Goal: Complete application form: Complete application form

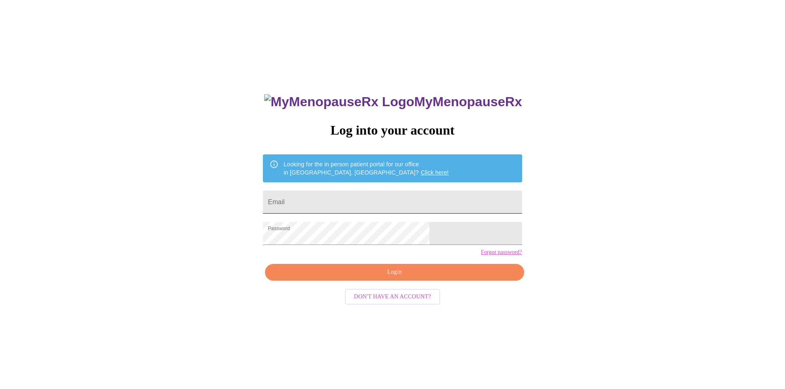
click at [359, 202] on input "Email" at bounding box center [392, 202] width 259 height 23
type input "[EMAIL_ADDRESS][DOMAIN_NAME]"
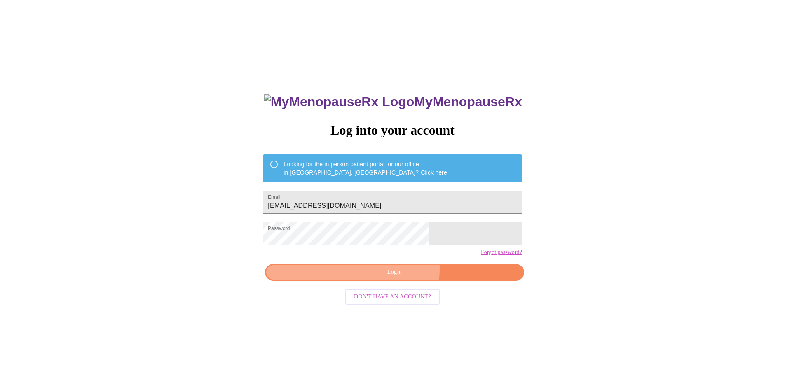
click at [399, 278] on span "Login" at bounding box center [394, 272] width 240 height 10
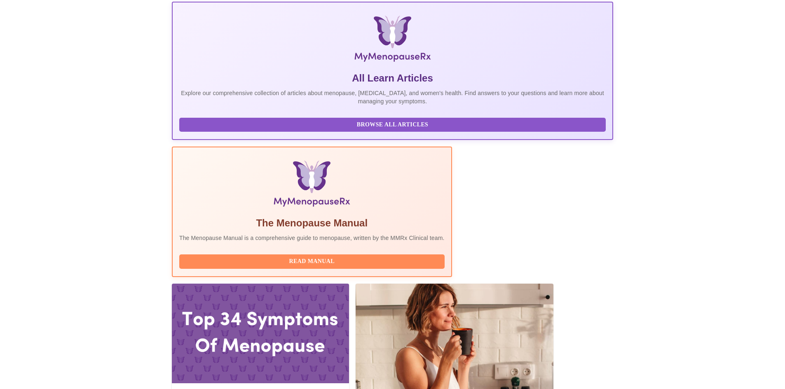
scroll to position [124, 0]
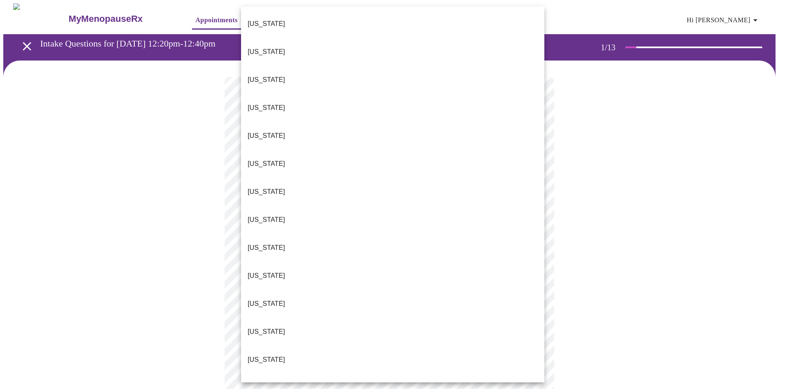
click at [333, 183] on body "MyMenopauseRx Appointments Messaging Labs 1 Uploads Medications Community Refer…" at bounding box center [392, 379] width 778 height 753
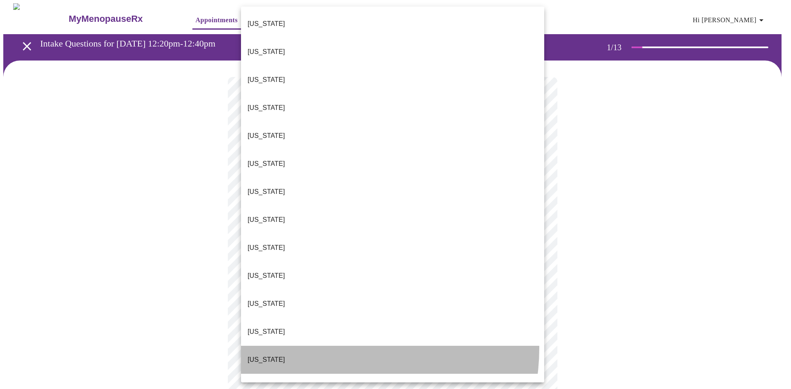
click at [320, 346] on li "[US_STATE]" at bounding box center [392, 360] width 303 height 28
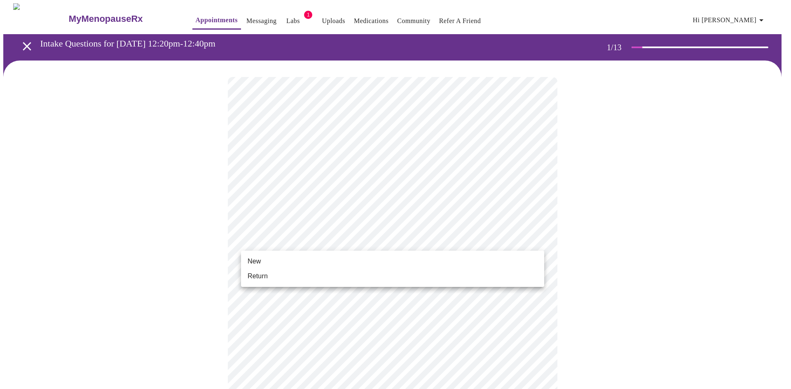
click at [282, 242] on body "MyMenopauseRx Appointments Messaging Labs 1 Uploads Medications Community Refer…" at bounding box center [395, 377] width 784 height 748
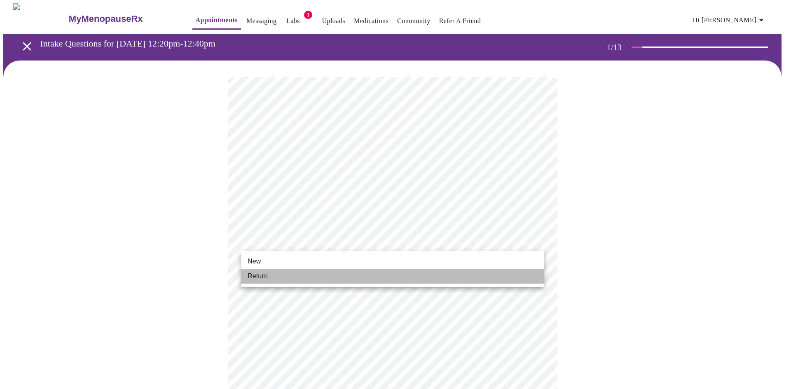
click at [278, 274] on li "Return" at bounding box center [392, 276] width 303 height 15
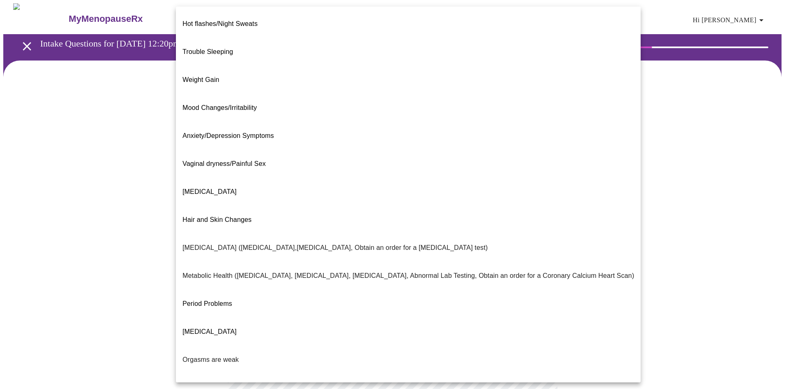
click at [302, 168] on body "MyMenopauseRx Appointments Messaging Labs 1 Uploads Medications Community Refer…" at bounding box center [395, 250] width 784 height 495
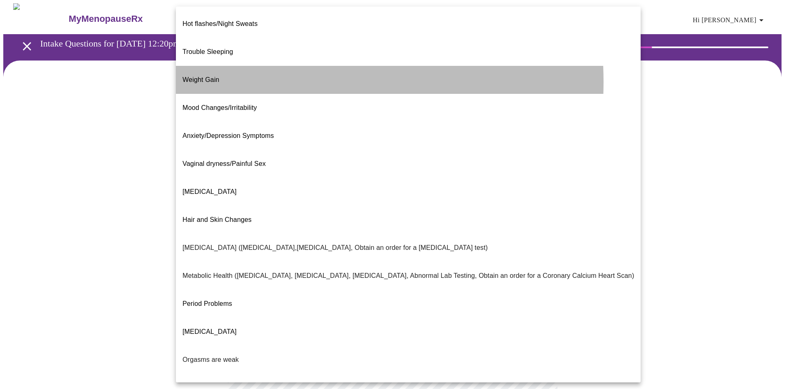
click at [231, 69] on li "Weight Gain" at bounding box center [408, 80] width 465 height 28
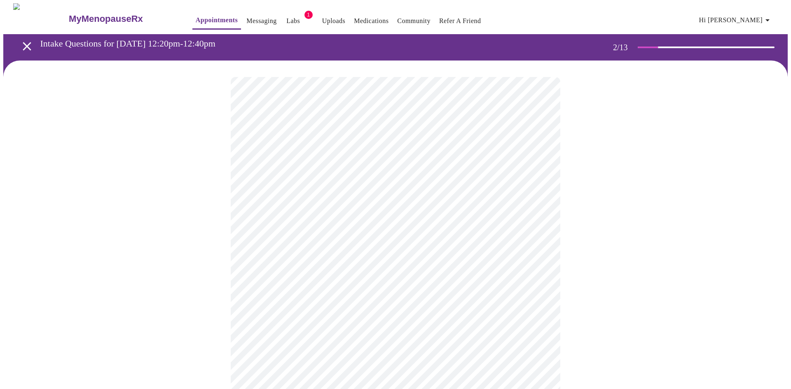
click at [302, 260] on body "MyMenopauseRx Appointments Messaging Labs 1 Uploads Medications Community Refer…" at bounding box center [395, 248] width 784 height 490
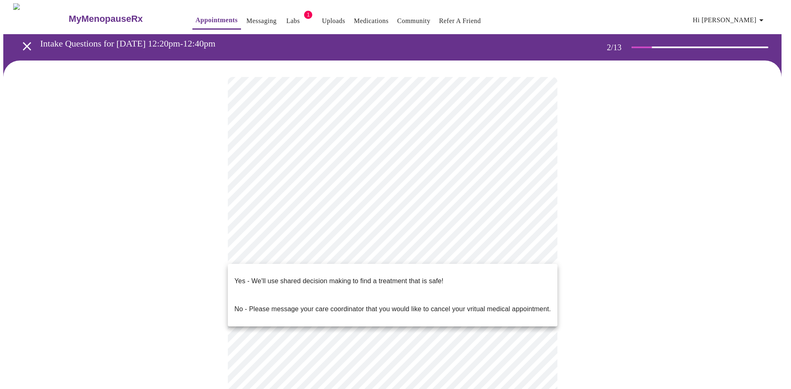
click at [295, 276] on p "Yes - We'll use shared decision making to find a treatment that is safe!" at bounding box center [338, 281] width 209 height 10
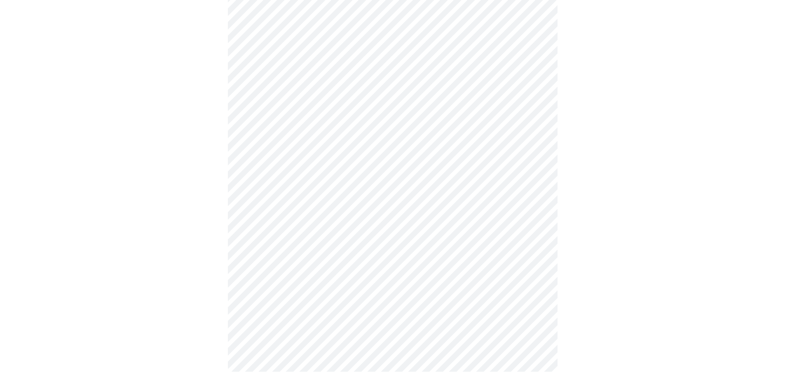
scroll to position [78, 0]
click at [222, 277] on div at bounding box center [392, 187] width 778 height 410
click at [215, 283] on div at bounding box center [392, 187] width 778 height 410
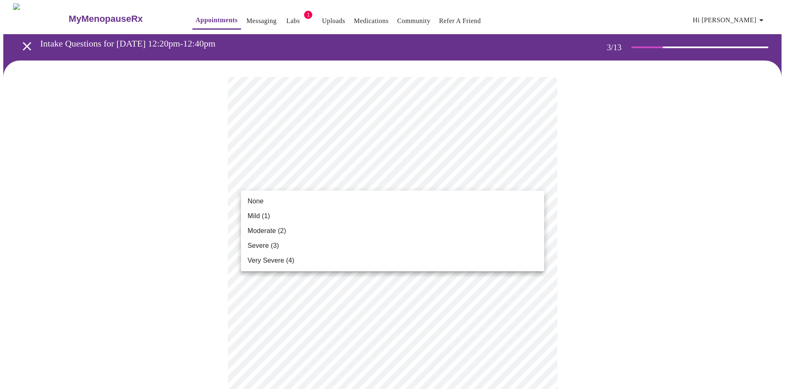
drag, startPoint x: 282, startPoint y: 213, endPoint x: 283, endPoint y: 231, distance: 17.7
click at [283, 231] on ul "None Mild (1) Moderate (2) Severe (3) Very Severe (4)" at bounding box center [392, 231] width 303 height 81
click at [283, 231] on span "Moderate (2)" at bounding box center [267, 231] width 38 height 10
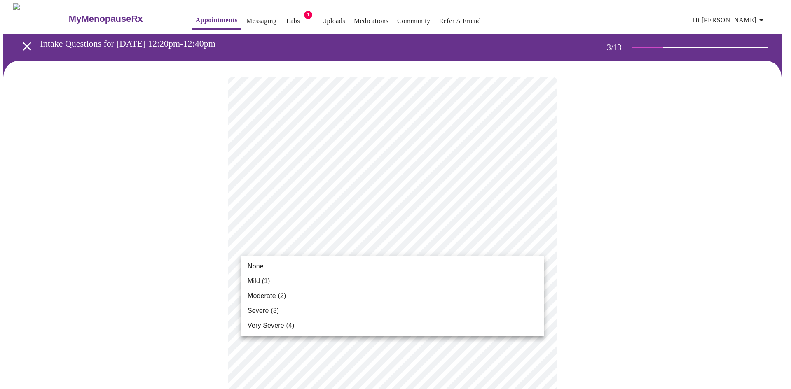
click at [293, 262] on li "None" at bounding box center [392, 266] width 303 height 15
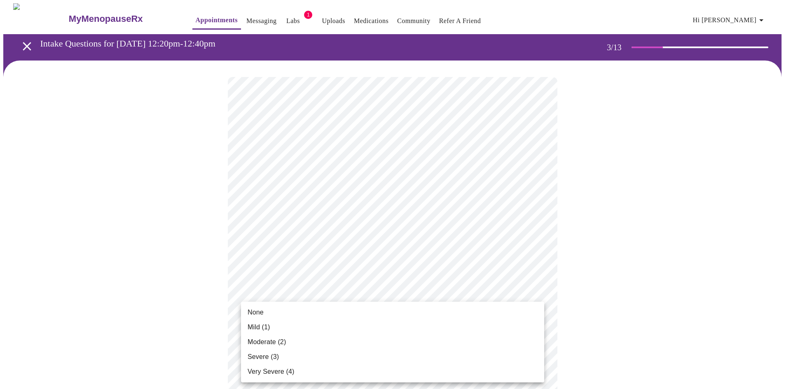
click at [300, 314] on li "None" at bounding box center [392, 312] width 303 height 15
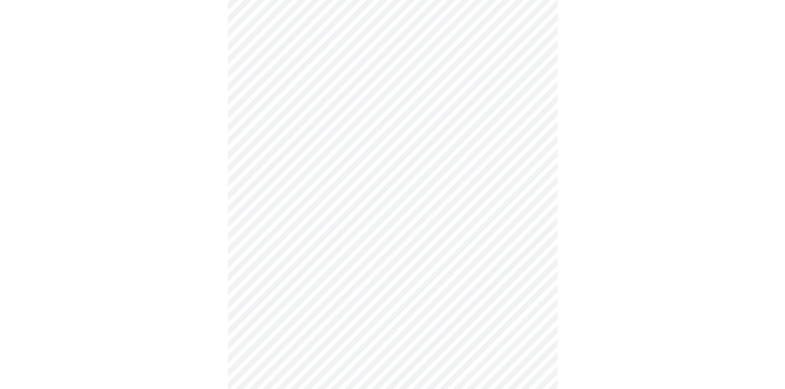
scroll to position [165, 0]
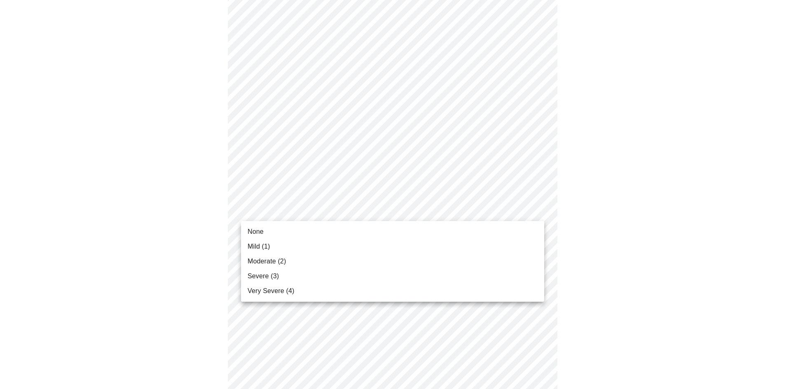
click at [292, 211] on body "MyMenopauseRx Appointments Messaging Labs 1 Uploads Medications Community Refer…" at bounding box center [395, 369] width 784 height 1061
drag, startPoint x: 283, startPoint y: 231, endPoint x: 283, endPoint y: 235, distance: 4.5
click at [283, 235] on li "None" at bounding box center [392, 232] width 303 height 15
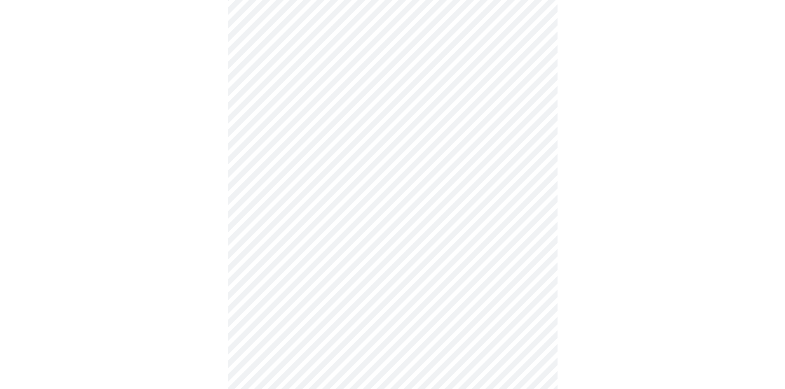
click at [283, 259] on body "MyMenopauseRx Appointments Messaging Labs 1 Uploads Medications Community Refer…" at bounding box center [392, 364] width 778 height 1050
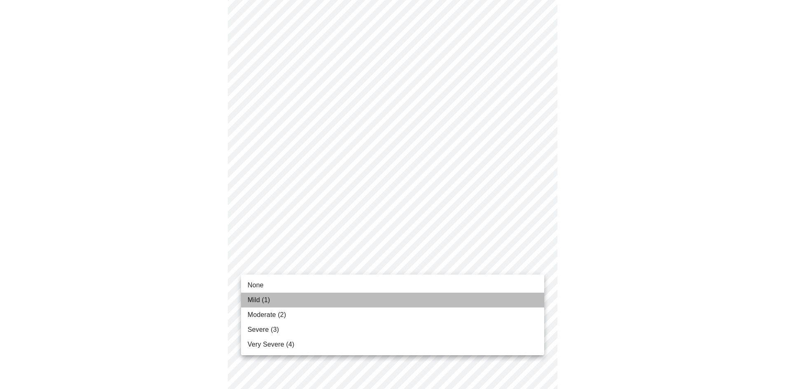
click at [276, 299] on li "Mild (1)" at bounding box center [392, 300] width 303 height 15
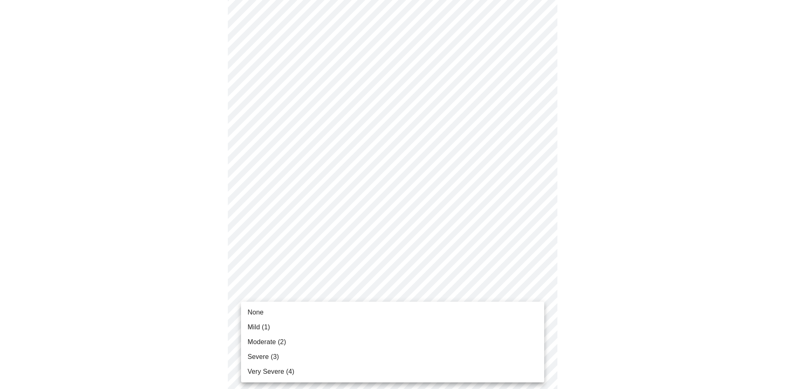
click at [306, 318] on body "MyMenopauseRx Appointments Messaging Labs 1 Uploads Medications Community Refer…" at bounding box center [395, 358] width 784 height 1038
click at [287, 326] on li "Mild (1)" at bounding box center [392, 327] width 303 height 15
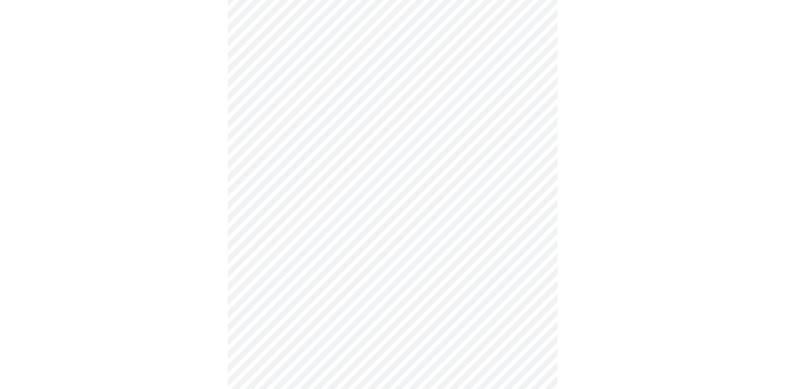
scroll to position [330, 0]
click at [291, 214] on body "MyMenopauseRx Appointments Messaging Labs 1 Uploads Medications Community Refer…" at bounding box center [392, 187] width 778 height 1027
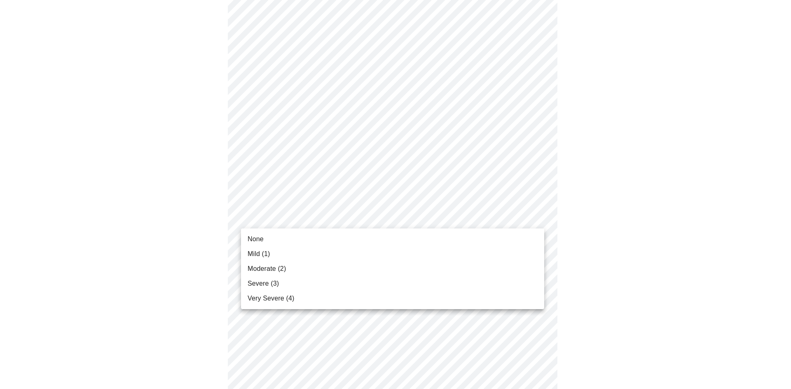
click at [278, 236] on li "None" at bounding box center [392, 239] width 303 height 15
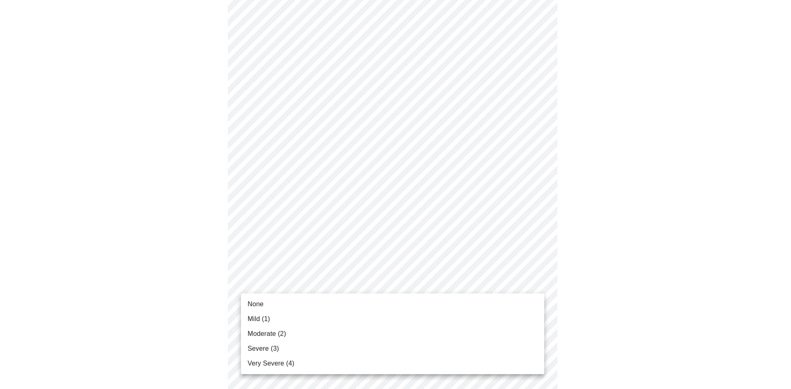
click at [288, 279] on body "MyMenopauseRx Appointments Messaging Labs 1 Uploads Medications Community Refer…" at bounding box center [395, 181] width 784 height 1015
click at [276, 298] on li "None" at bounding box center [392, 304] width 303 height 15
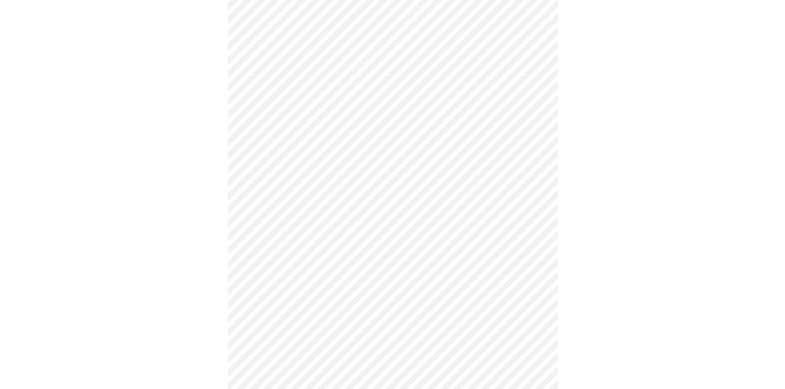
scroll to position [453, 0]
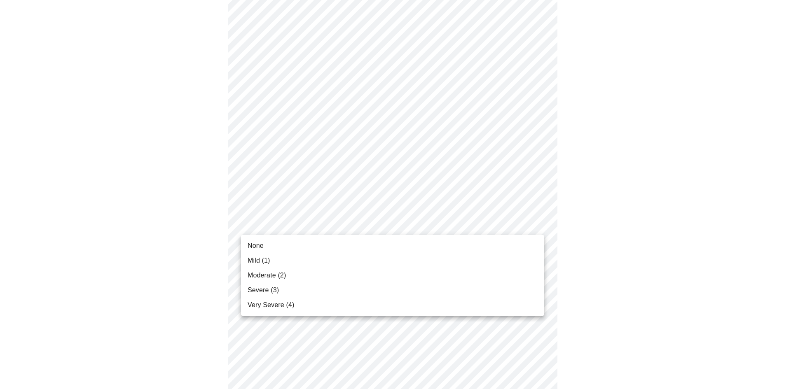
click at [306, 225] on body "MyMenopauseRx Appointments Messaging Labs 1 Uploads Medications Community Refer…" at bounding box center [395, 51] width 784 height 1003
click at [306, 244] on li "None" at bounding box center [392, 246] width 303 height 15
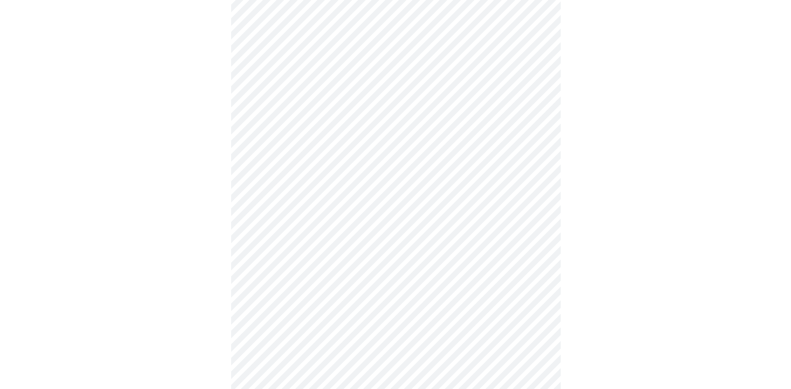
click at [307, 290] on body "MyMenopauseRx Appointments Messaging Labs 1 Uploads Medications Community Refer…" at bounding box center [392, 46] width 778 height 992
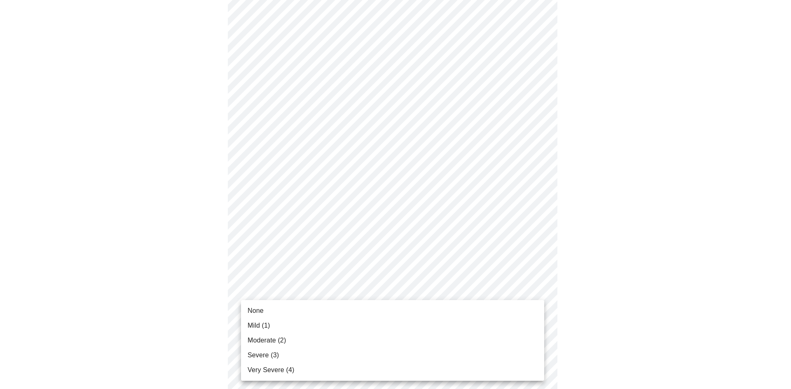
click at [295, 309] on li "None" at bounding box center [392, 311] width 303 height 15
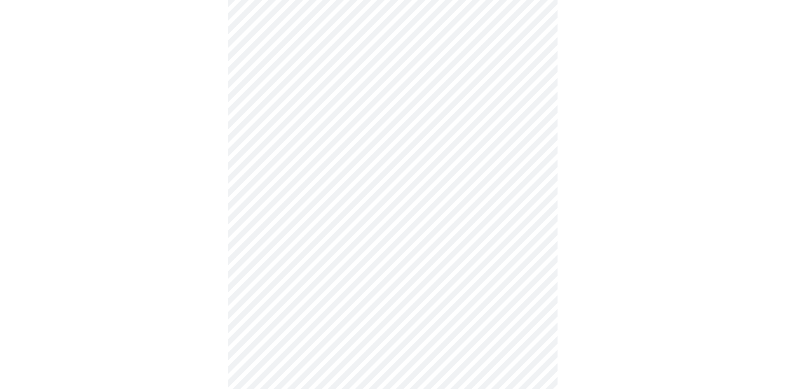
scroll to position [577, 0]
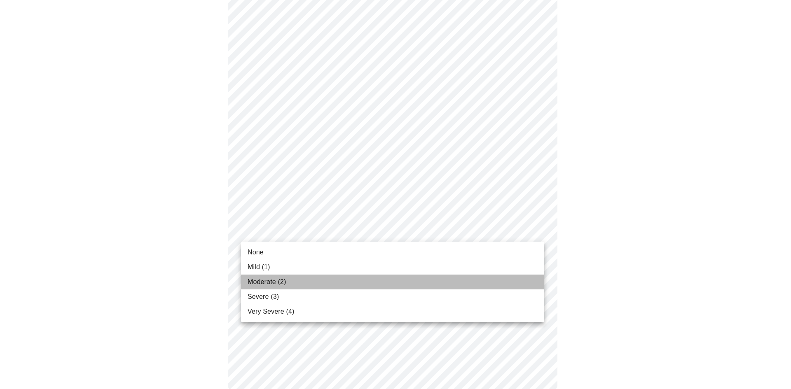
click at [286, 278] on li "Moderate (2)" at bounding box center [392, 282] width 303 height 15
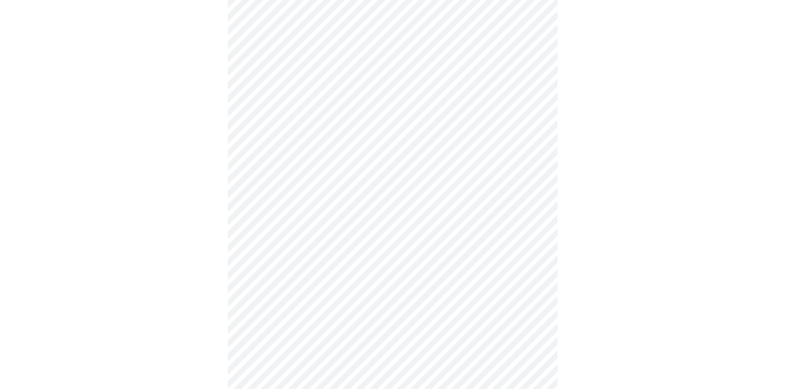
scroll to position [206, 0]
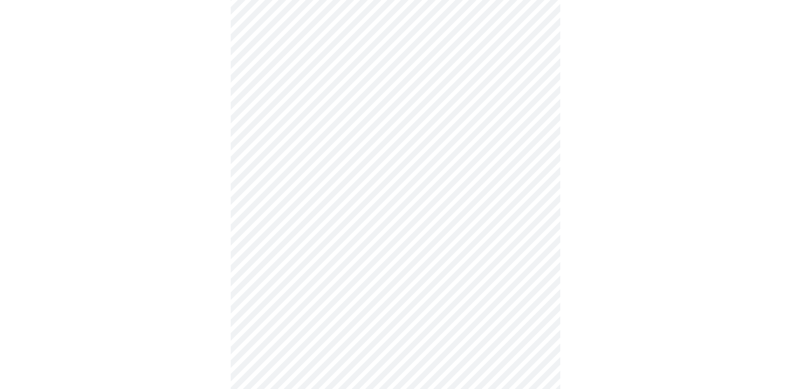
click at [329, 264] on body "MyMenopauseRx Appointments Messaging Labs 1 Uploads Medications Community Refer…" at bounding box center [395, 187] width 784 height 780
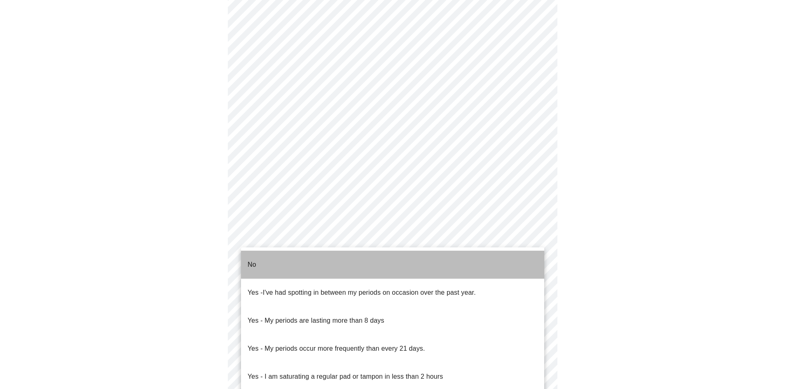
click at [309, 255] on li "No" at bounding box center [392, 265] width 303 height 28
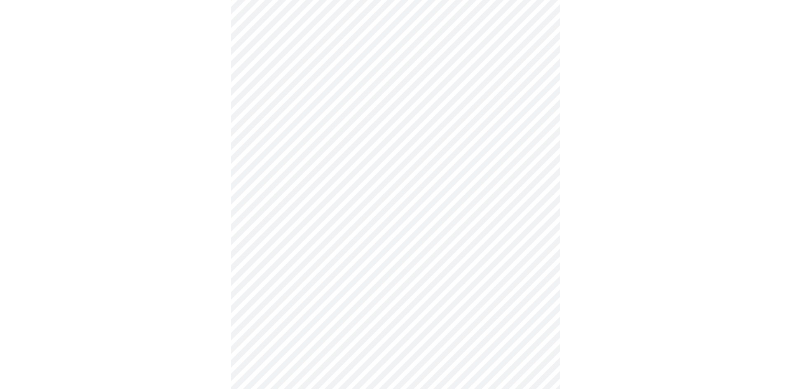
click at [299, 323] on body "MyMenopauseRx Appointments Messaging Labs 1 Uploads Medications Community Refer…" at bounding box center [395, 184] width 784 height 775
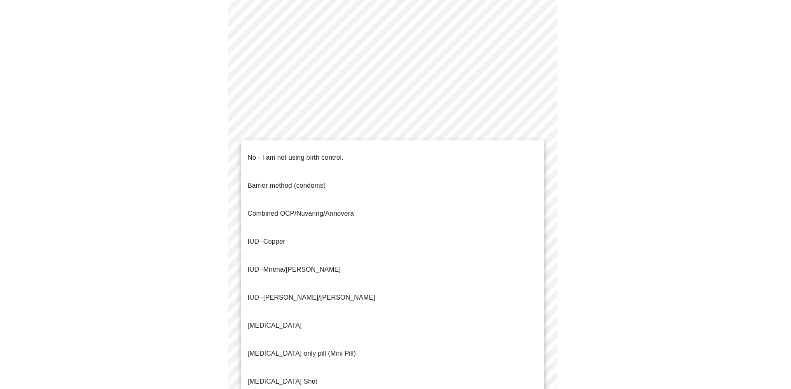
click at [281, 153] on p "No - I am not using birth control." at bounding box center [296, 158] width 96 height 10
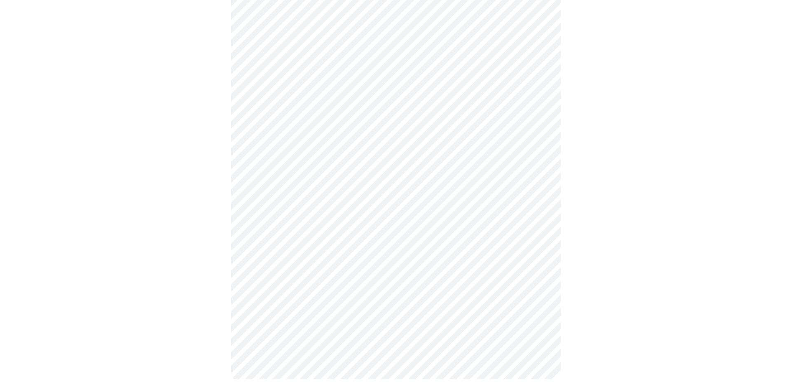
scroll to position [381, 0]
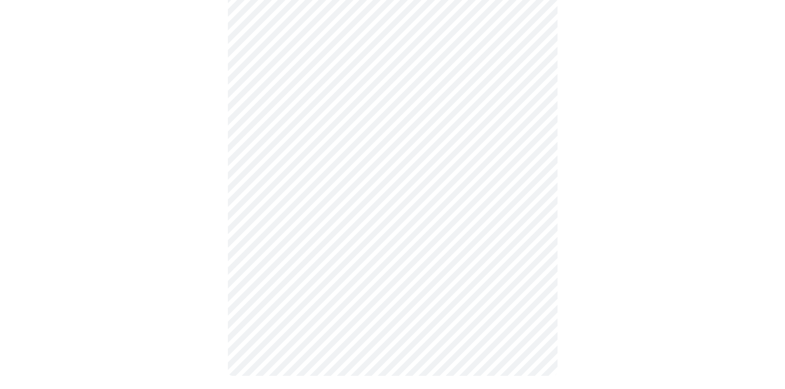
click at [291, 208] on body "MyMenopauseRx Appointments Messaging Labs 1 Uploads Medications Community Refer…" at bounding box center [392, 8] width 778 height 770
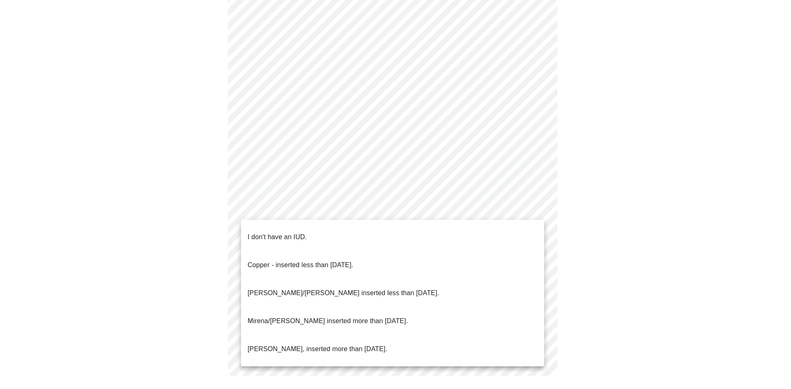
click at [285, 232] on p "I don't have an IUD." at bounding box center [277, 237] width 59 height 10
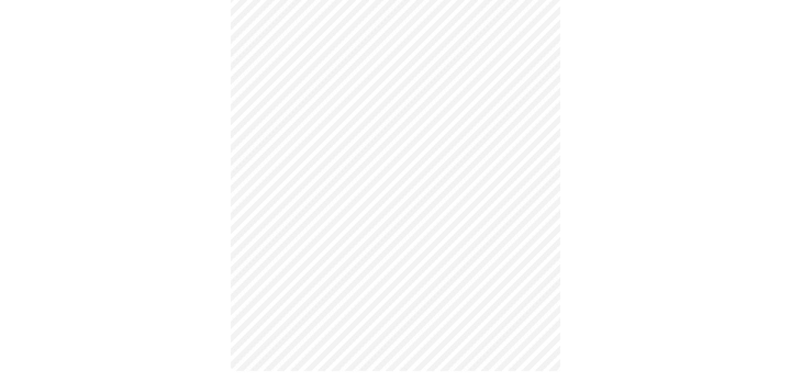
scroll to position [376, 0]
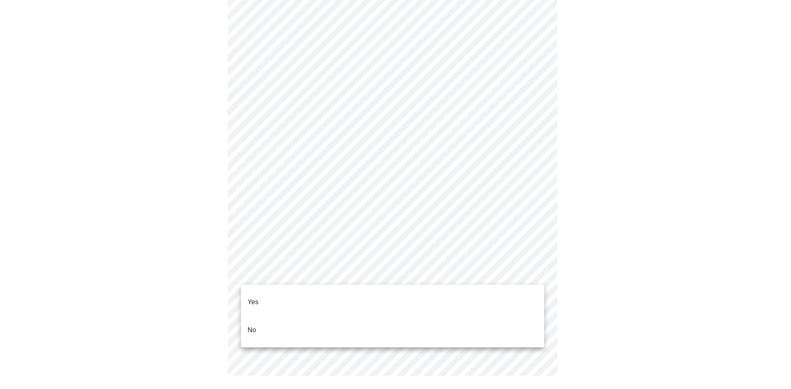
click at [288, 274] on body "MyMenopauseRx Appointments Messaging Labs 1 Uploads Medications Community Refer…" at bounding box center [395, 10] width 784 height 765
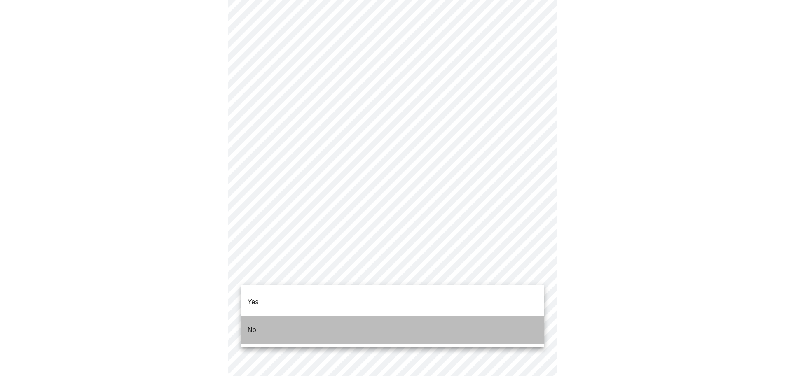
click at [288, 320] on li "No" at bounding box center [392, 330] width 303 height 28
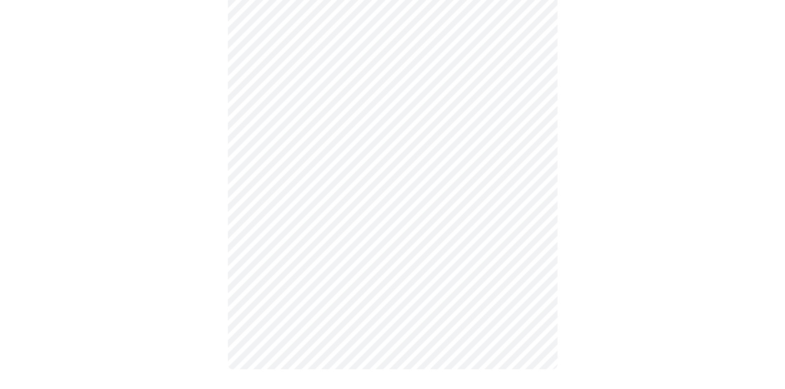
scroll to position [0, 0]
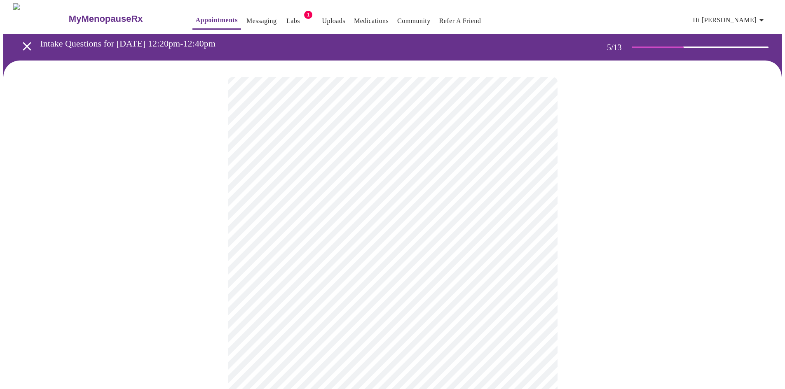
click at [321, 292] on body "MyMenopauseRx Appointments Messaging Labs 1 Uploads Medications Community Refer…" at bounding box center [392, 307] width 778 height 609
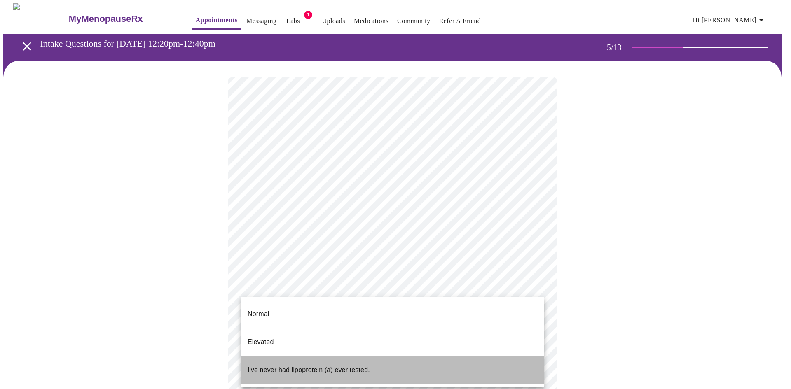
click at [360, 365] on p "I've never had lipoprotein (a) ever tested." at bounding box center [309, 370] width 122 height 10
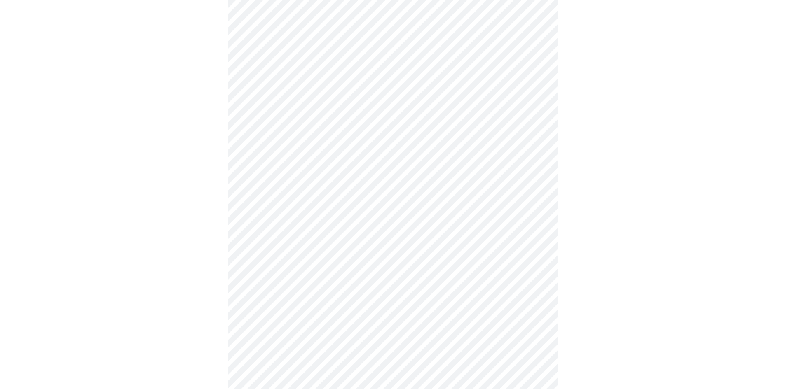
scroll to position [2070, 0]
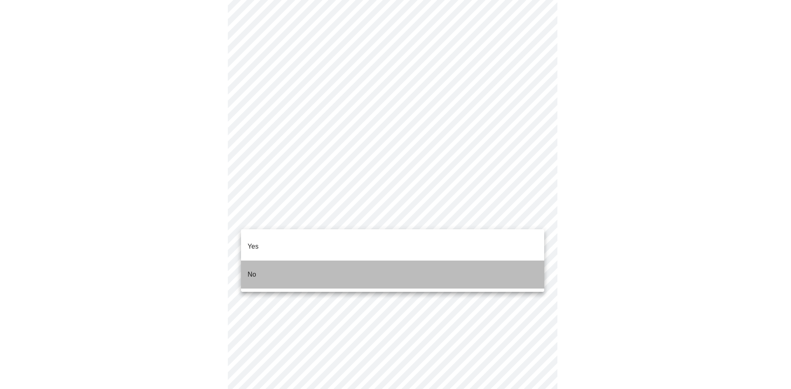
click at [276, 261] on li "No" at bounding box center [392, 275] width 303 height 28
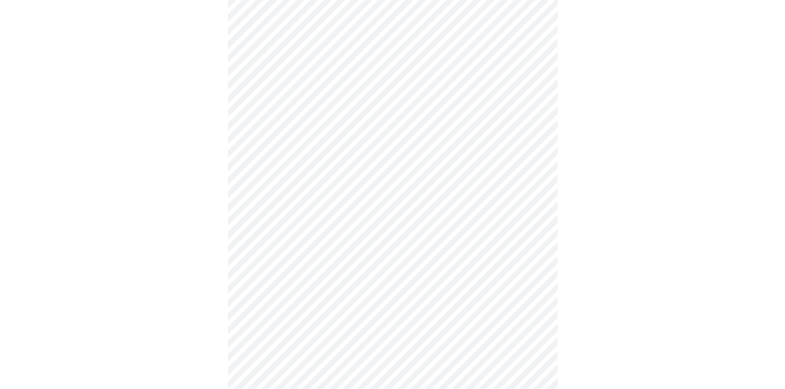
scroll to position [441, 0]
